Goal: Task Accomplishment & Management: Manage account settings

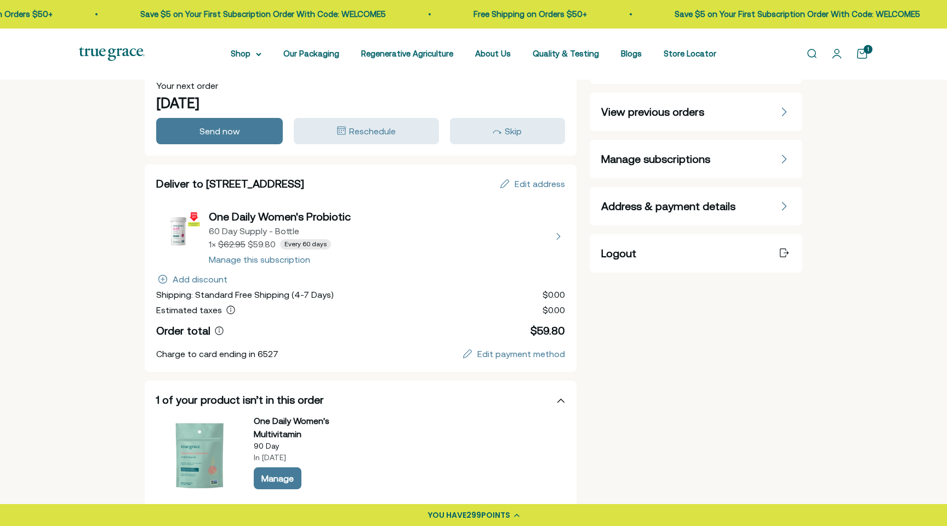
scroll to position [100, 0]
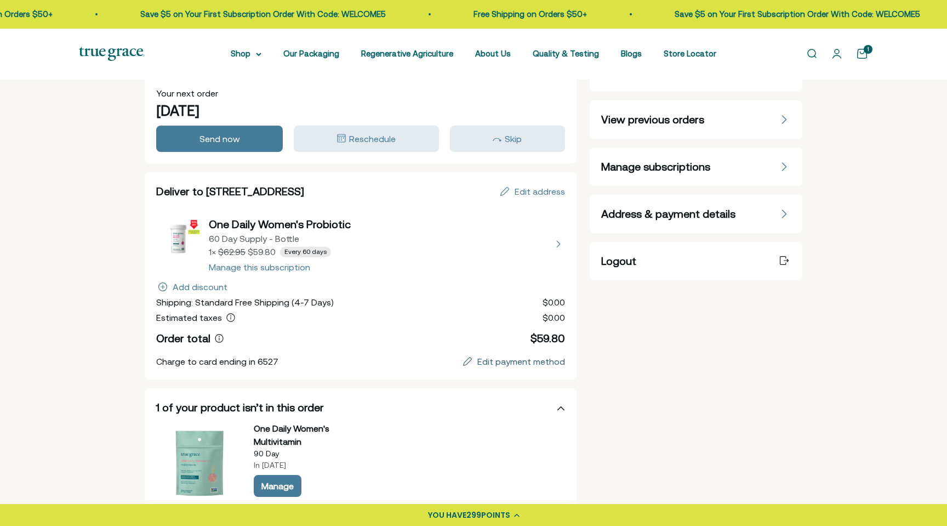
click at [500, 363] on div "Edit payment method" at bounding box center [522, 361] width 88 height 9
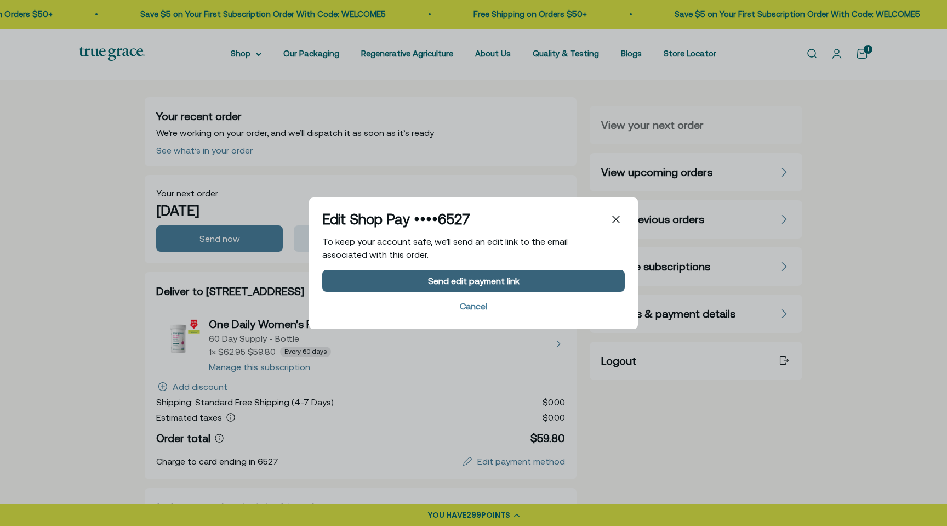
click at [488, 283] on div "Send edit payment link" at bounding box center [474, 280] width 92 height 9
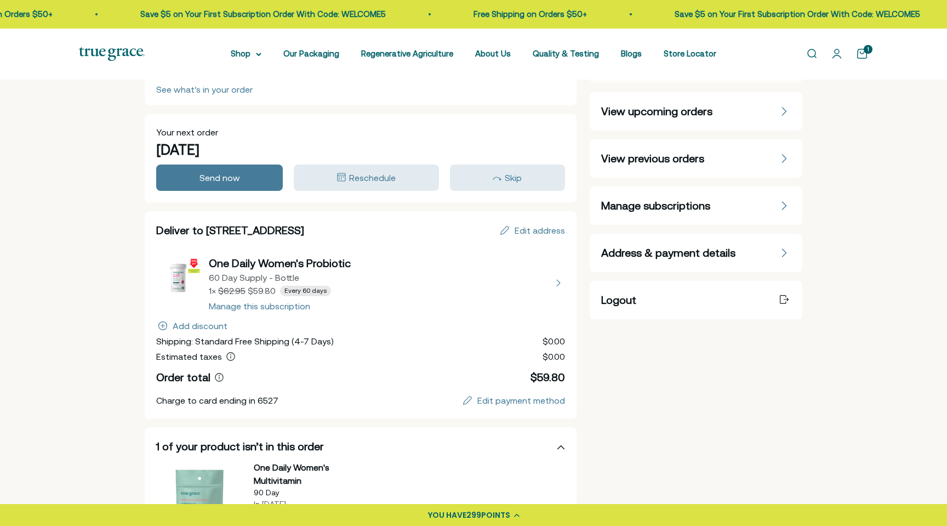
scroll to position [67, 0]
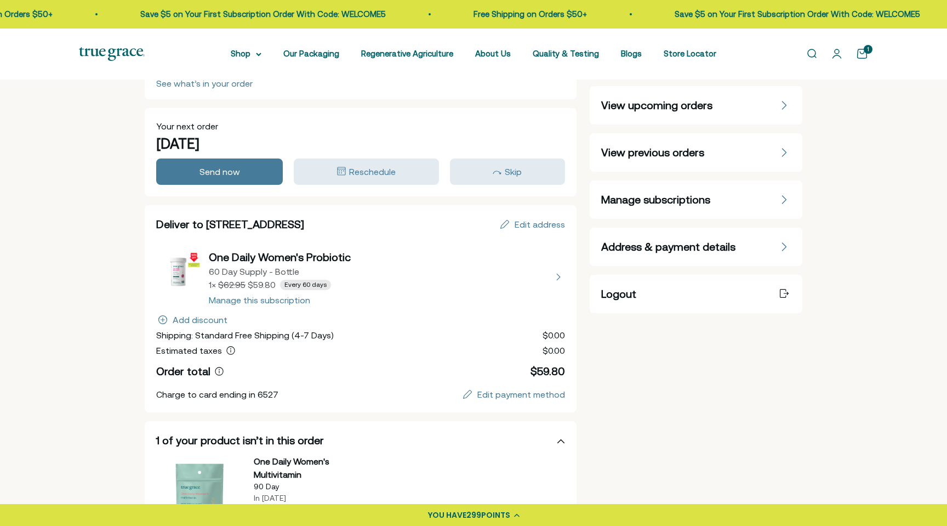
click at [256, 299] on button "view details about One Daily Women's Probiotic 60 Day Supply - Bottle 1 × $59.8…" at bounding box center [360, 276] width 409 height 55
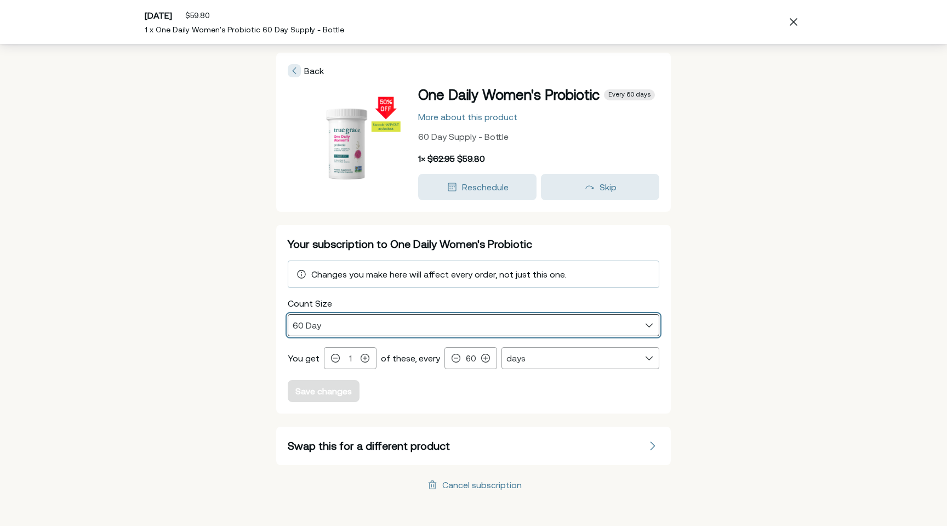
click at [338, 319] on select "60 Day 30 Day" at bounding box center [473, 325] width 371 height 21
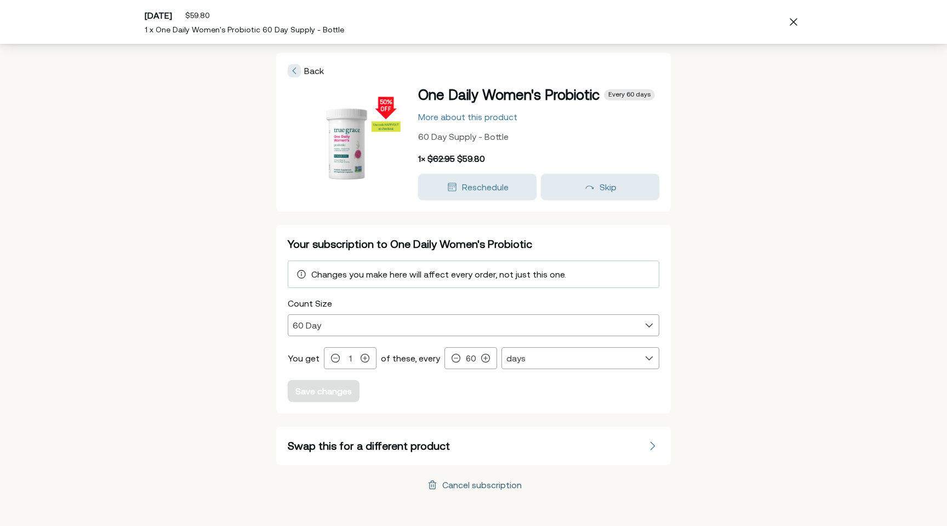
click at [498, 485] on div "Cancel subscription" at bounding box center [481, 484] width 79 height 9
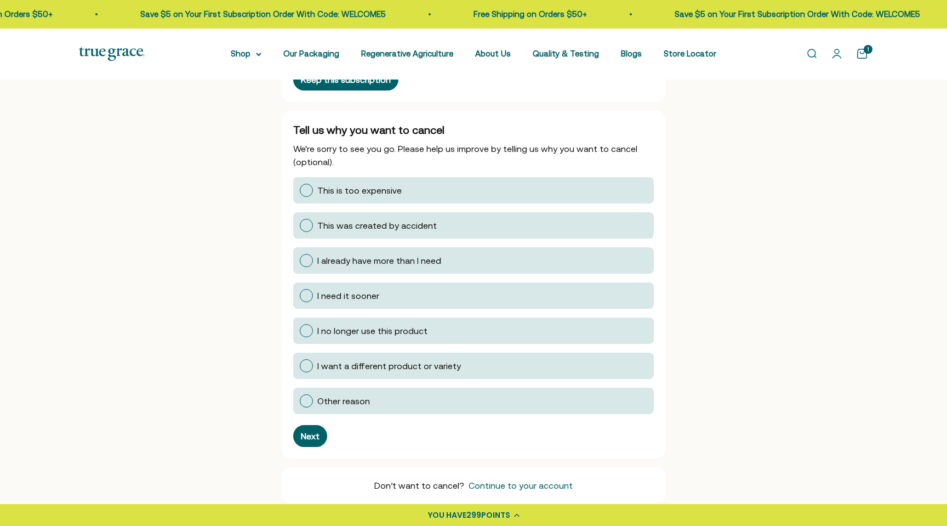
scroll to position [129, 0]
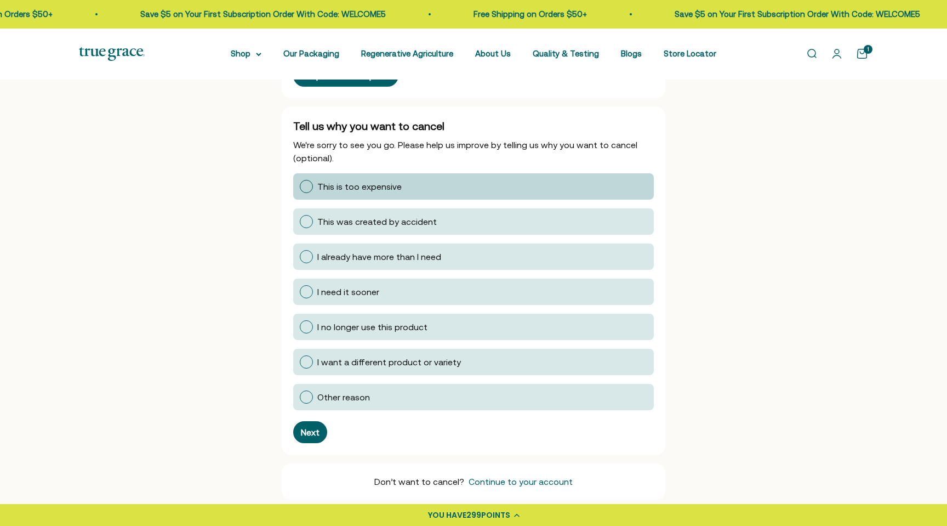
click at [306, 188] on div at bounding box center [306, 186] width 13 height 13
click at [299, 186] on input "This is too expensive" at bounding box center [299, 186] width 0 height 0
click at [309, 429] on div "Next" at bounding box center [310, 432] width 19 height 9
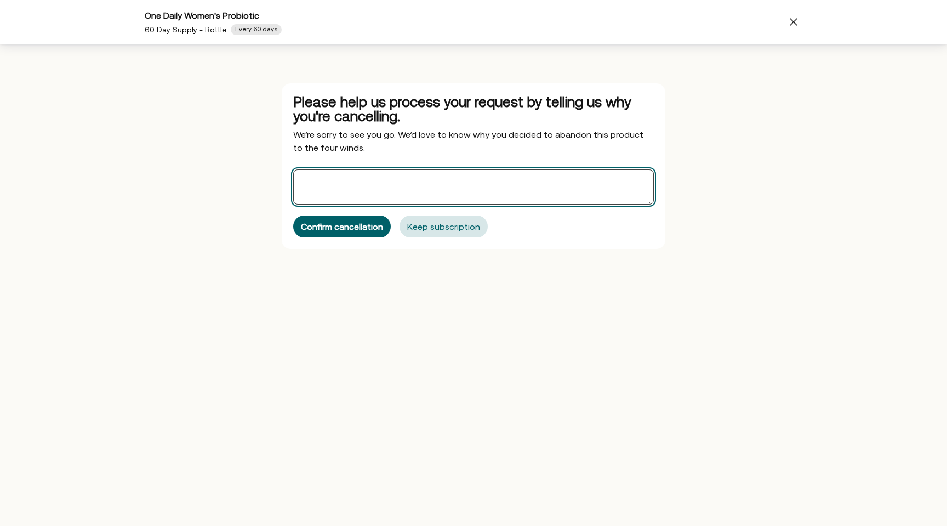
click at [384, 200] on textarea "Offers" at bounding box center [473, 186] width 361 height 35
type textarea "Cost."
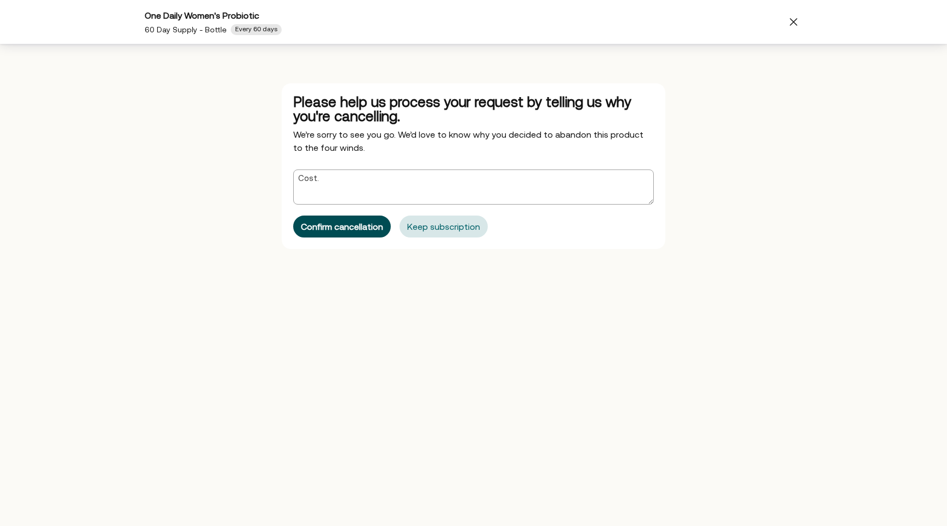
click at [366, 225] on div "Confirm cancellation" at bounding box center [342, 226] width 82 height 9
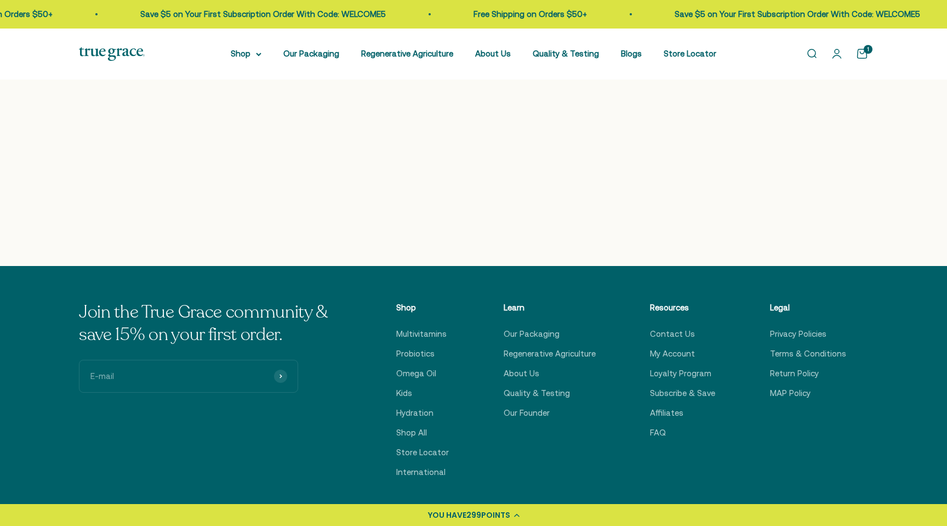
click at [836, 55] on link "Open account page" at bounding box center [837, 54] width 12 height 12
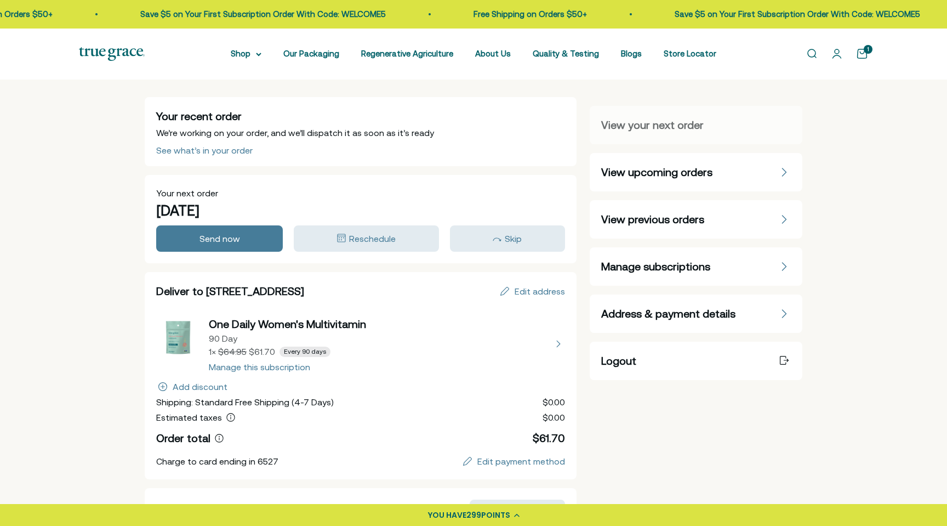
click at [671, 264] on span "Manage subscriptions" at bounding box center [655, 266] width 109 height 15
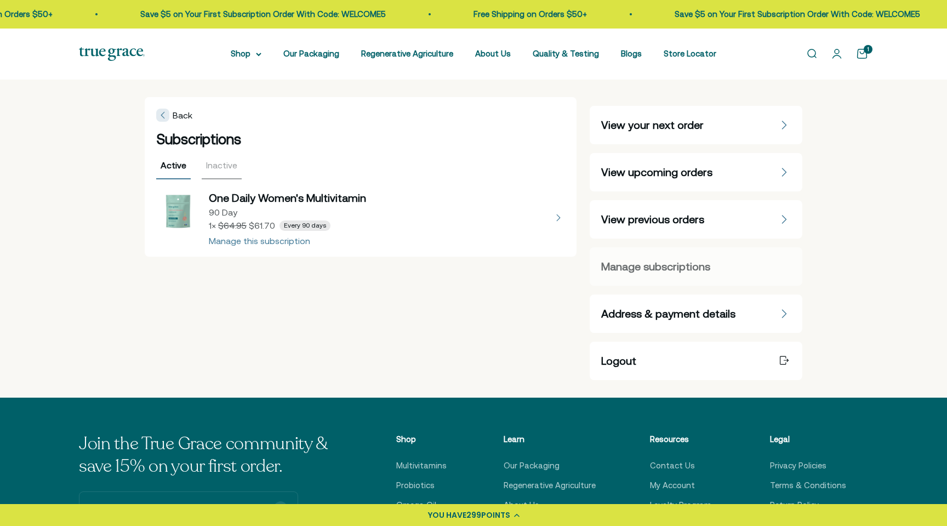
click at [555, 218] on button "view details about One Daily Women's Multivitamin 90 Day 1 × $61.70 Every 90 da…" at bounding box center [360, 217] width 409 height 55
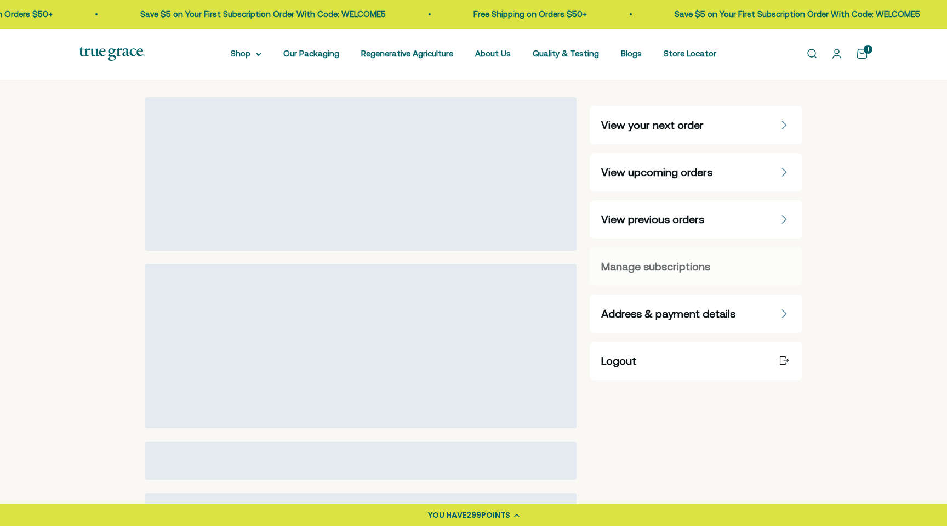
select select "90 Day"
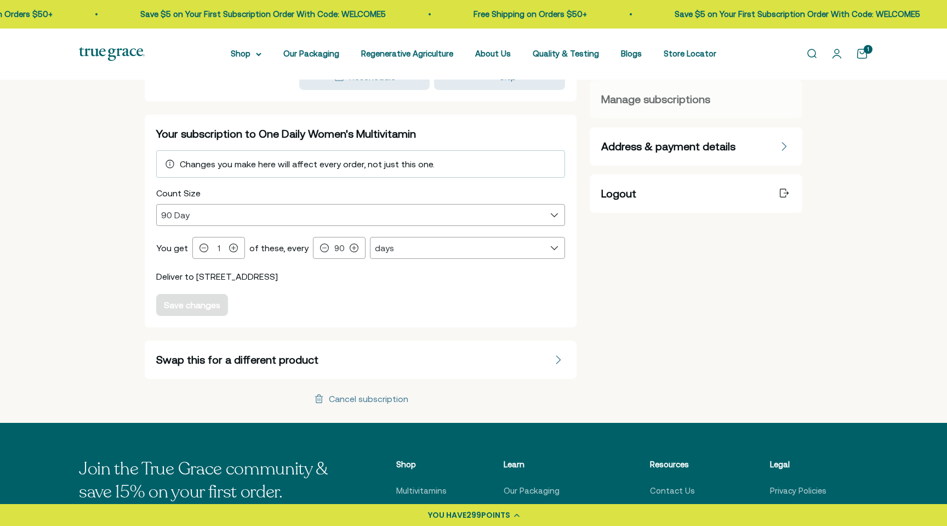
scroll to position [168, 0]
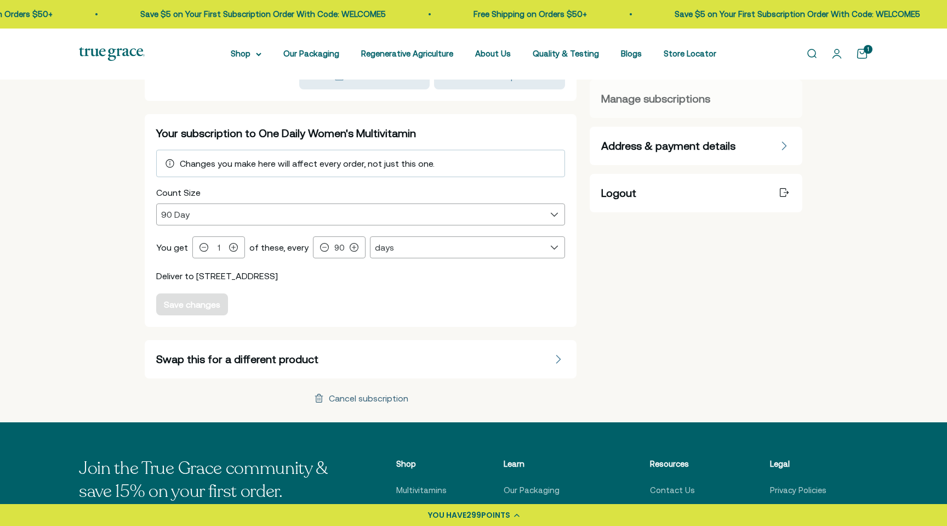
click at [369, 392] on div "Cancel subscription" at bounding box center [360, 397] width 96 height 13
click at [369, 399] on div "Cancel subscription" at bounding box center [368, 398] width 79 height 9
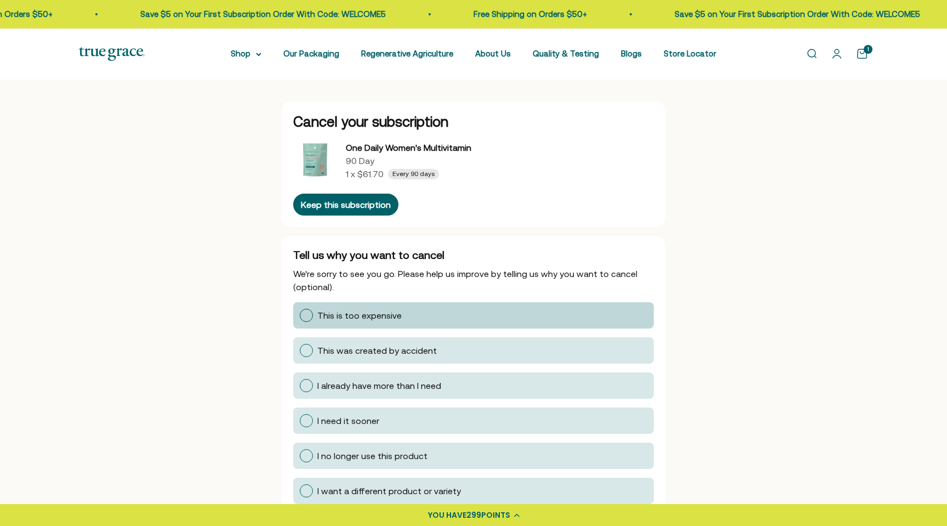
click at [309, 319] on div at bounding box center [306, 315] width 13 height 13
click at [299, 315] on input "This is too expensive" at bounding box center [299, 315] width 0 height 0
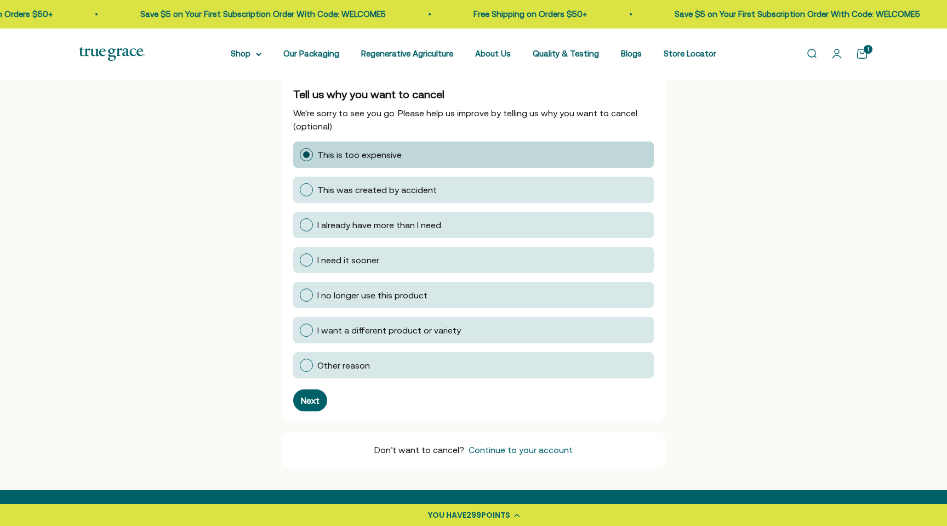
scroll to position [169, 0]
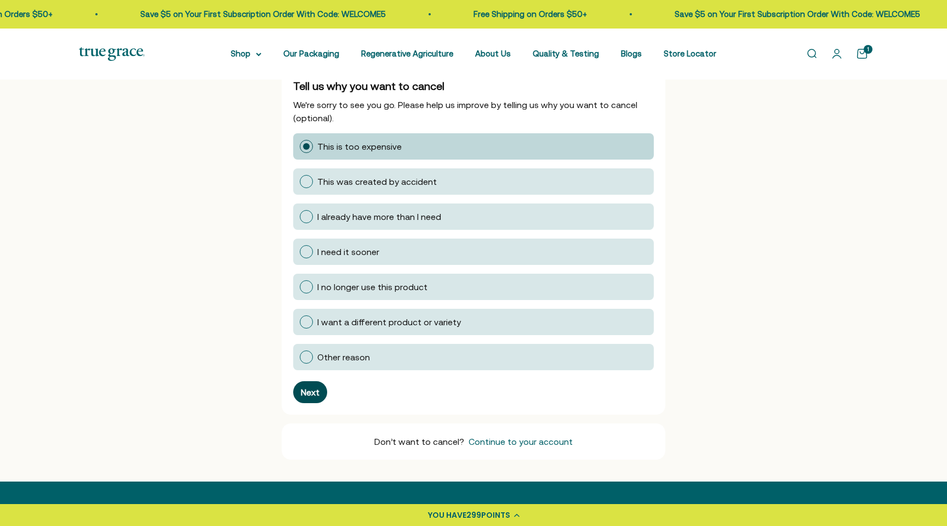
click at [317, 397] on button "Next" at bounding box center [310, 392] width 34 height 22
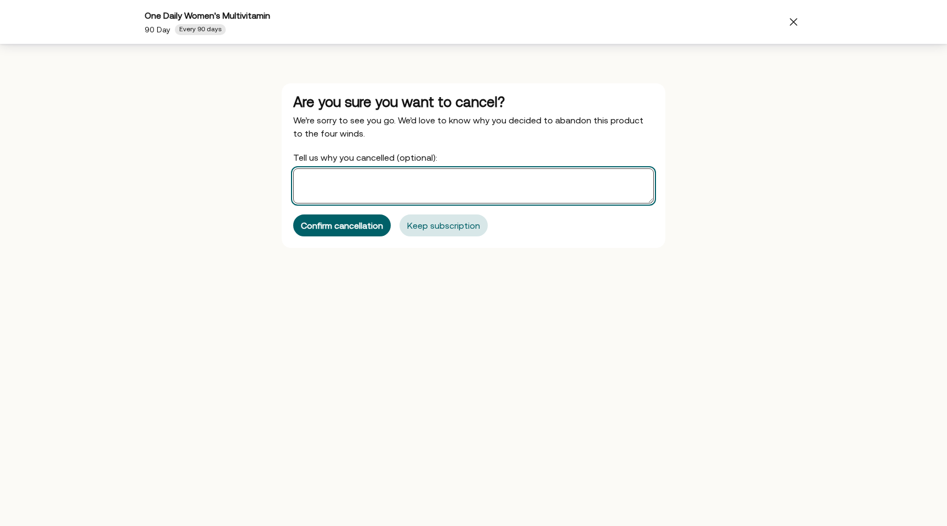
click at [355, 194] on textarea "Tell us why you cancelled (optional):" at bounding box center [473, 185] width 361 height 35
type textarea "Cost"
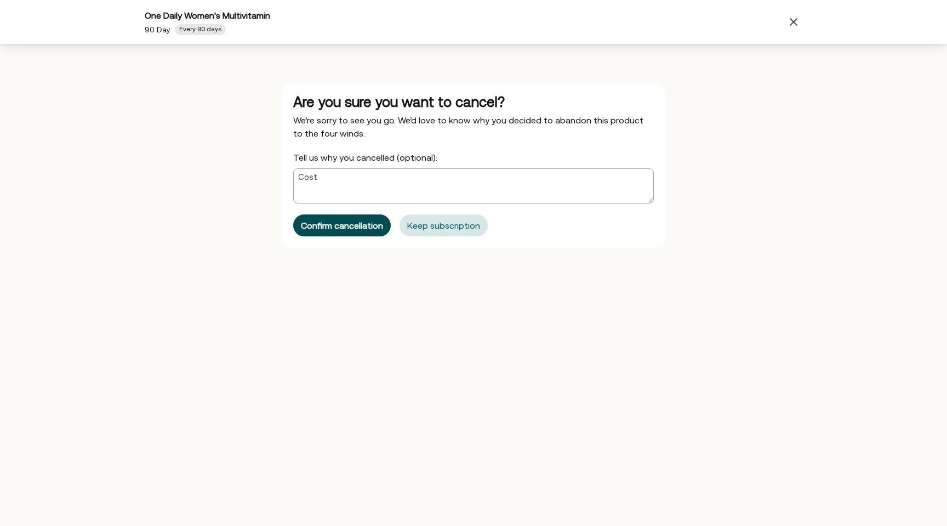
click at [355, 226] on div "Confirm cancellation" at bounding box center [342, 225] width 82 height 9
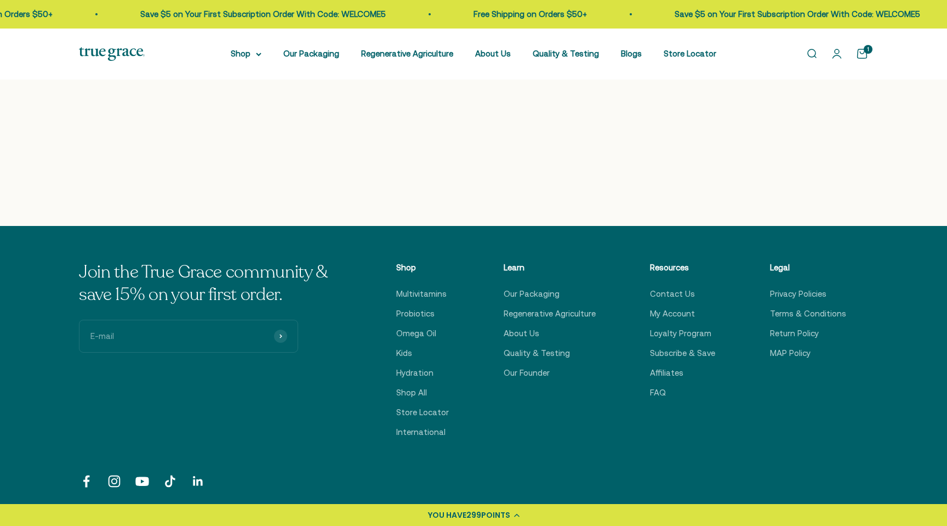
click at [840, 56] on link "Open account page" at bounding box center [837, 54] width 12 height 12
